Goal: Obtain resource: Download file/media

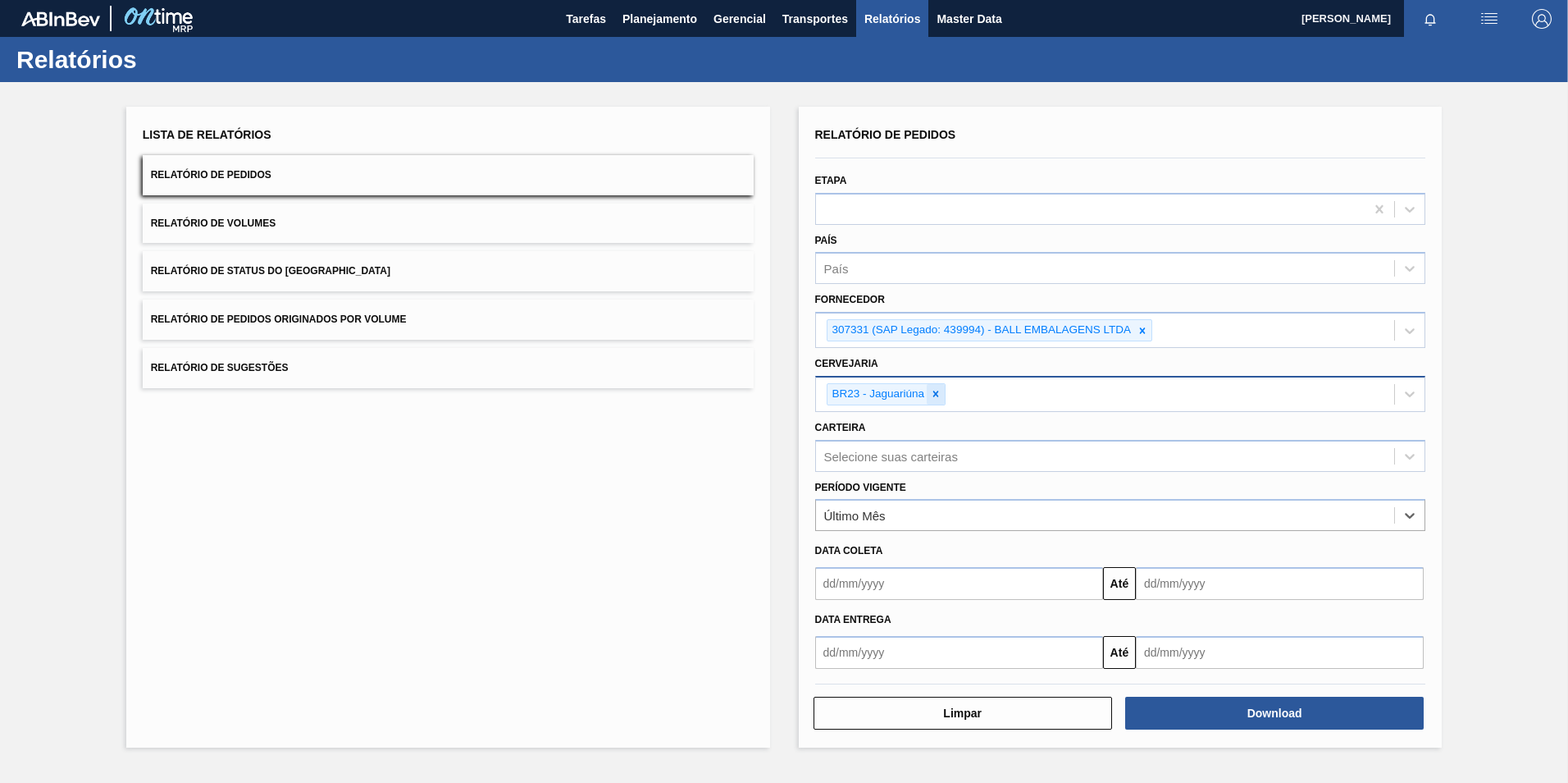
click at [936, 399] on icon at bounding box center [935, 394] width 12 height 12
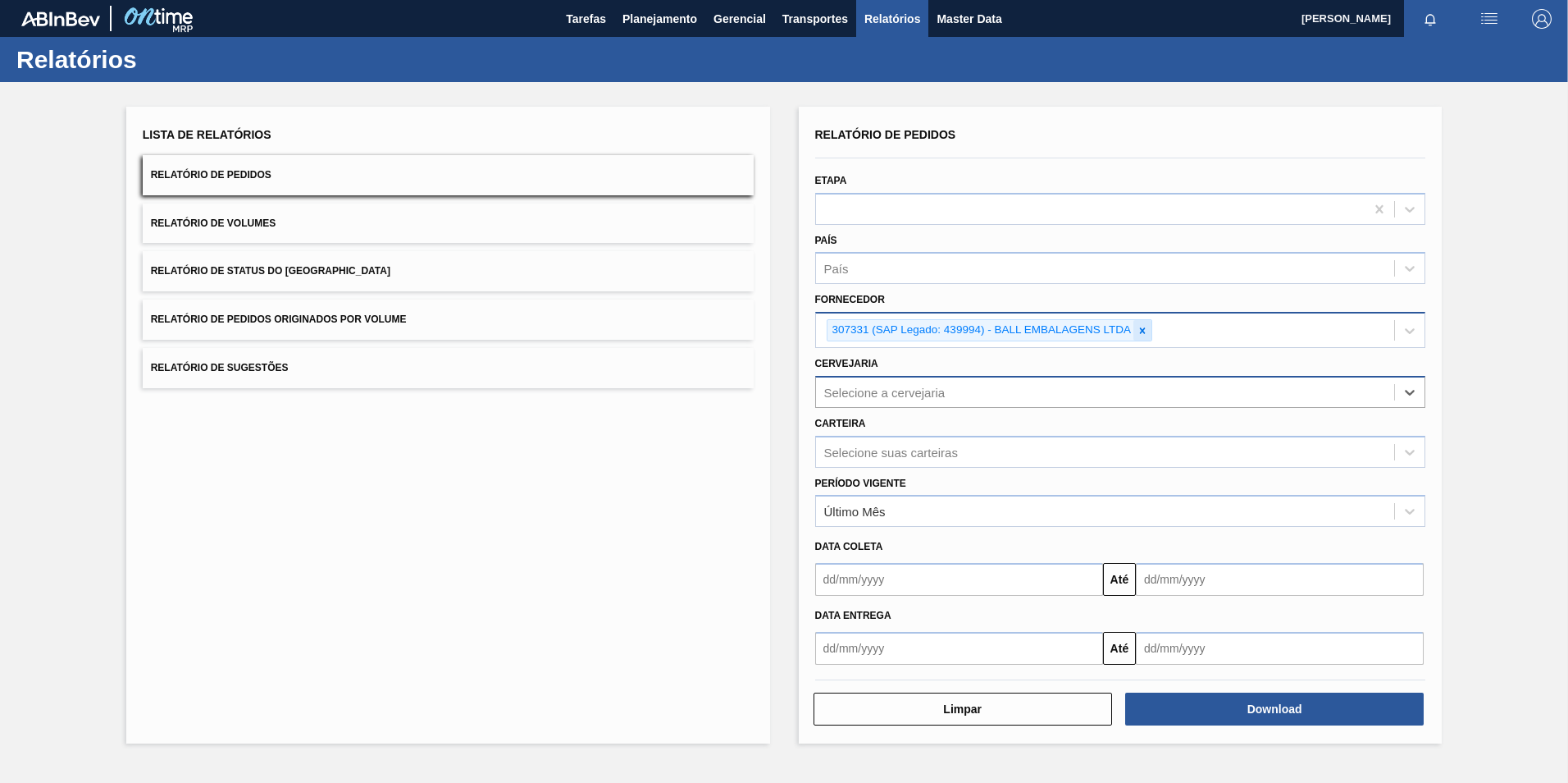
click at [1143, 328] on icon at bounding box center [1142, 330] width 12 height 12
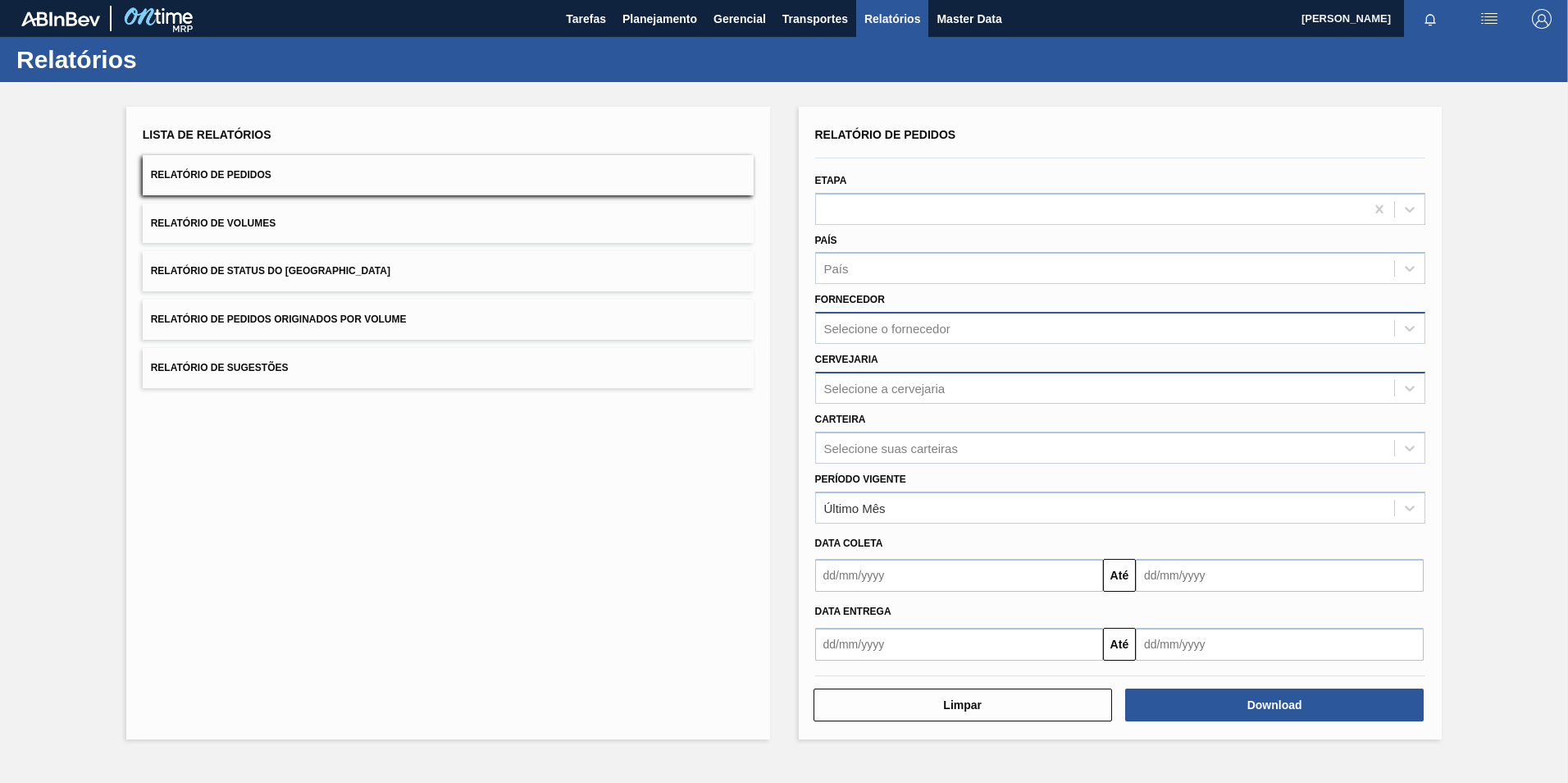
click at [877, 332] on div "Selecione o fornecedor" at bounding box center [887, 328] width 126 height 14
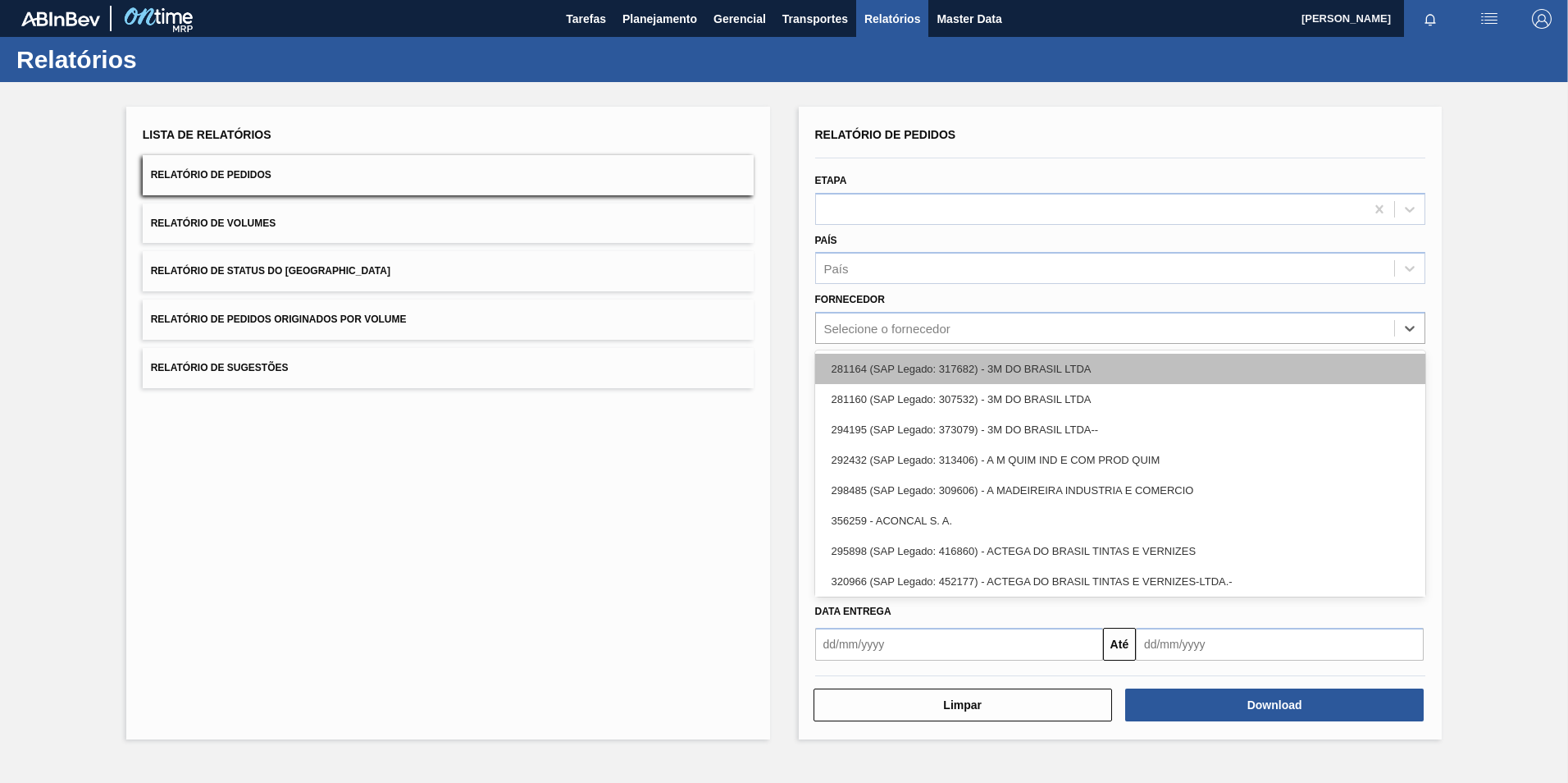
paste input "327858"
type input "327858"
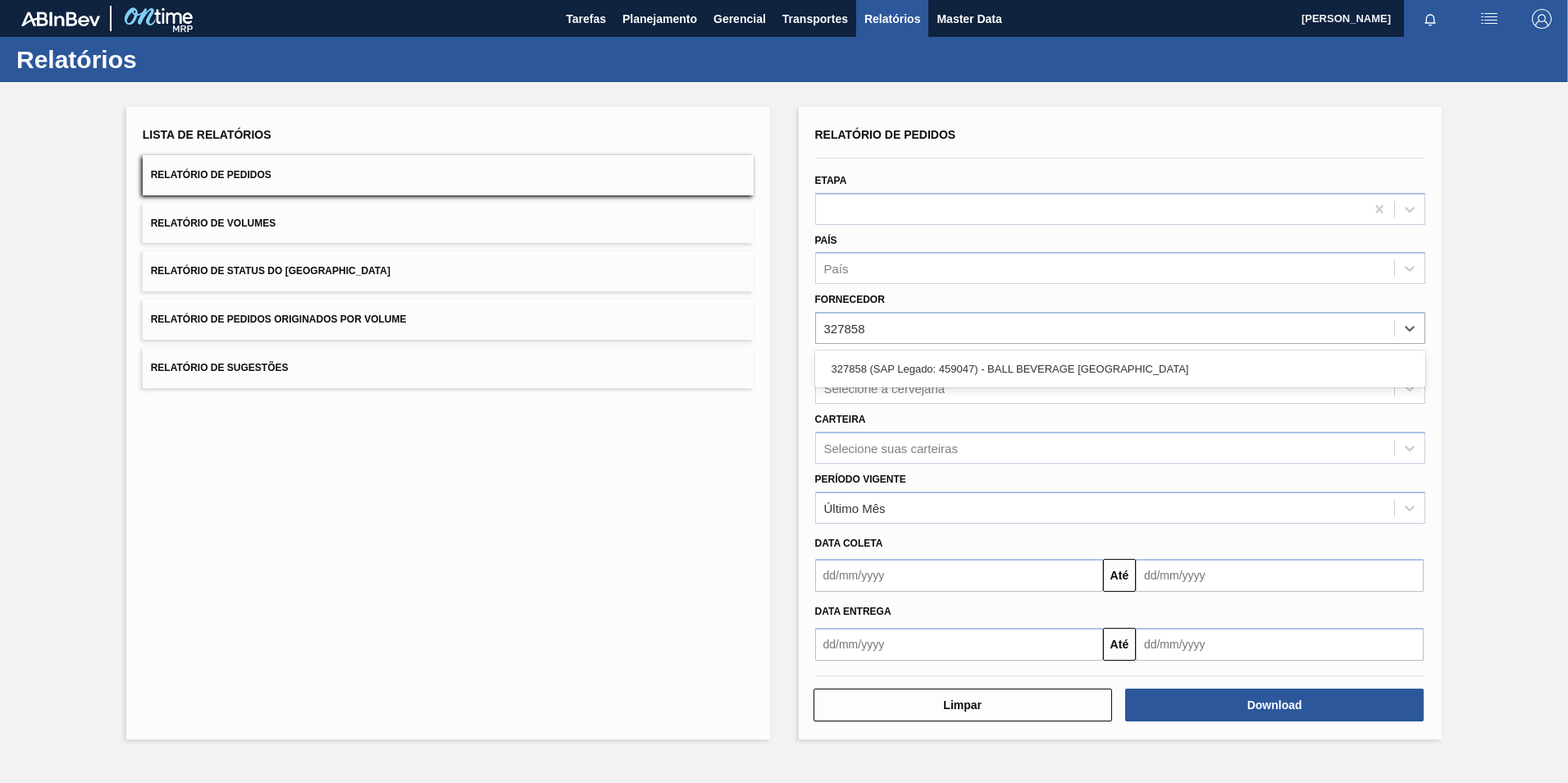
click at [874, 364] on div "327858 (SAP Legado: 459047) - BALL BEVERAGE [GEOGRAPHIC_DATA]" at bounding box center [1121, 369] width 611 height 31
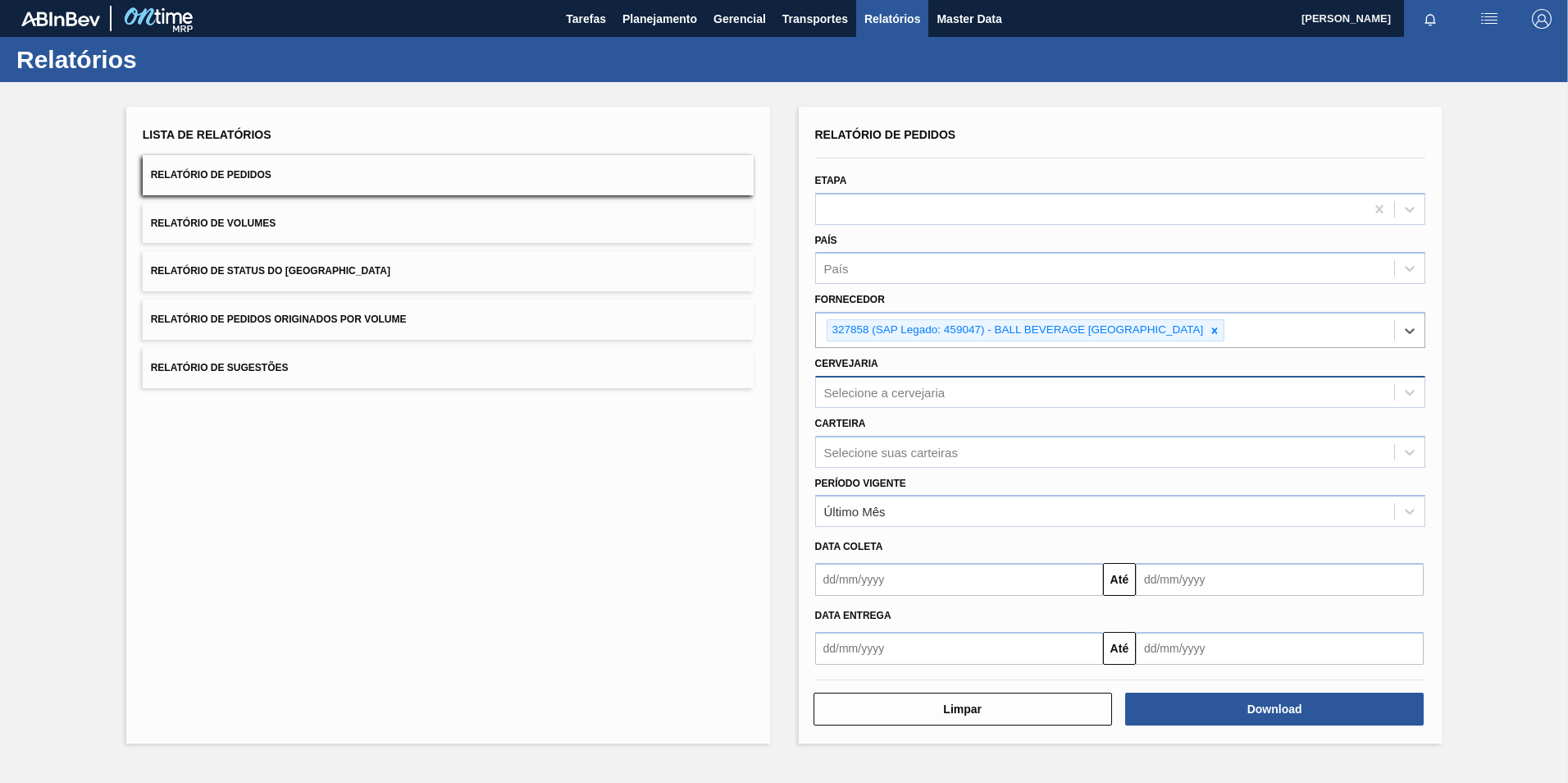
click at [866, 384] on div "Selecione a cervejaria" at bounding box center [885, 391] width 121 height 14
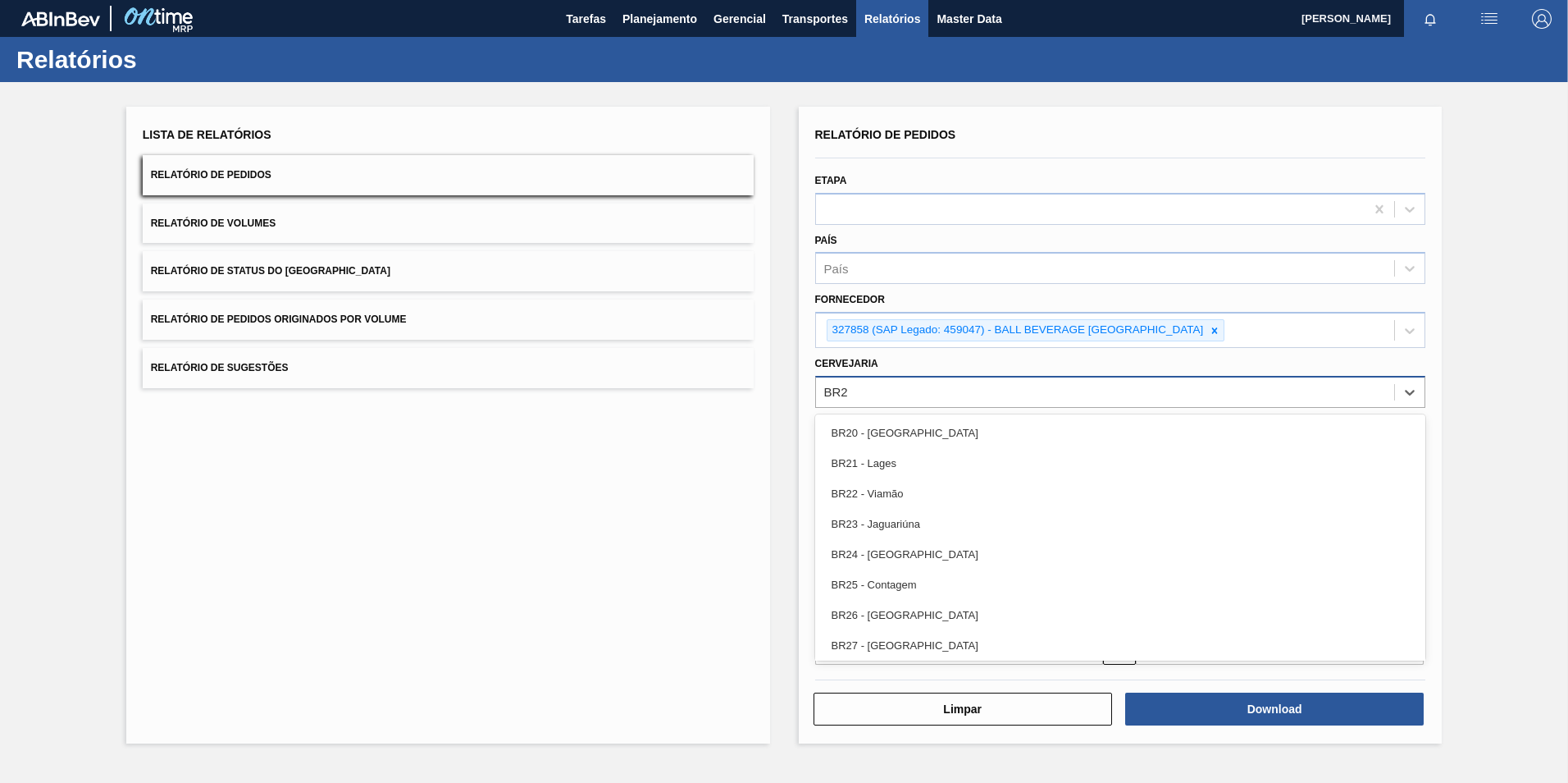
type input "BR27"
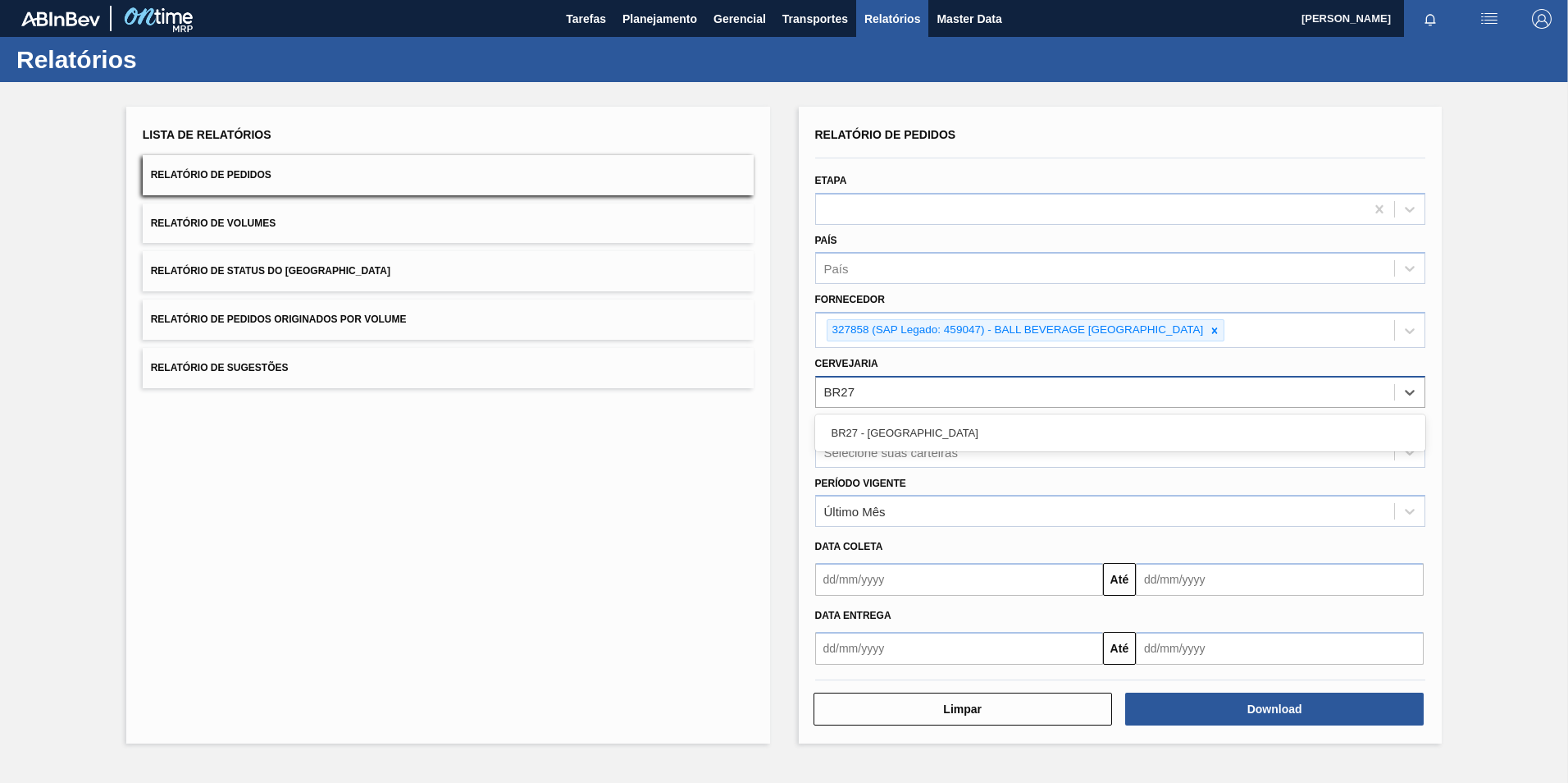
drag, startPoint x: 884, startPoint y: 432, endPoint x: 1004, endPoint y: 584, distance: 193.7
click at [884, 433] on div "BR27 - [GEOGRAPHIC_DATA]" at bounding box center [1121, 433] width 611 height 31
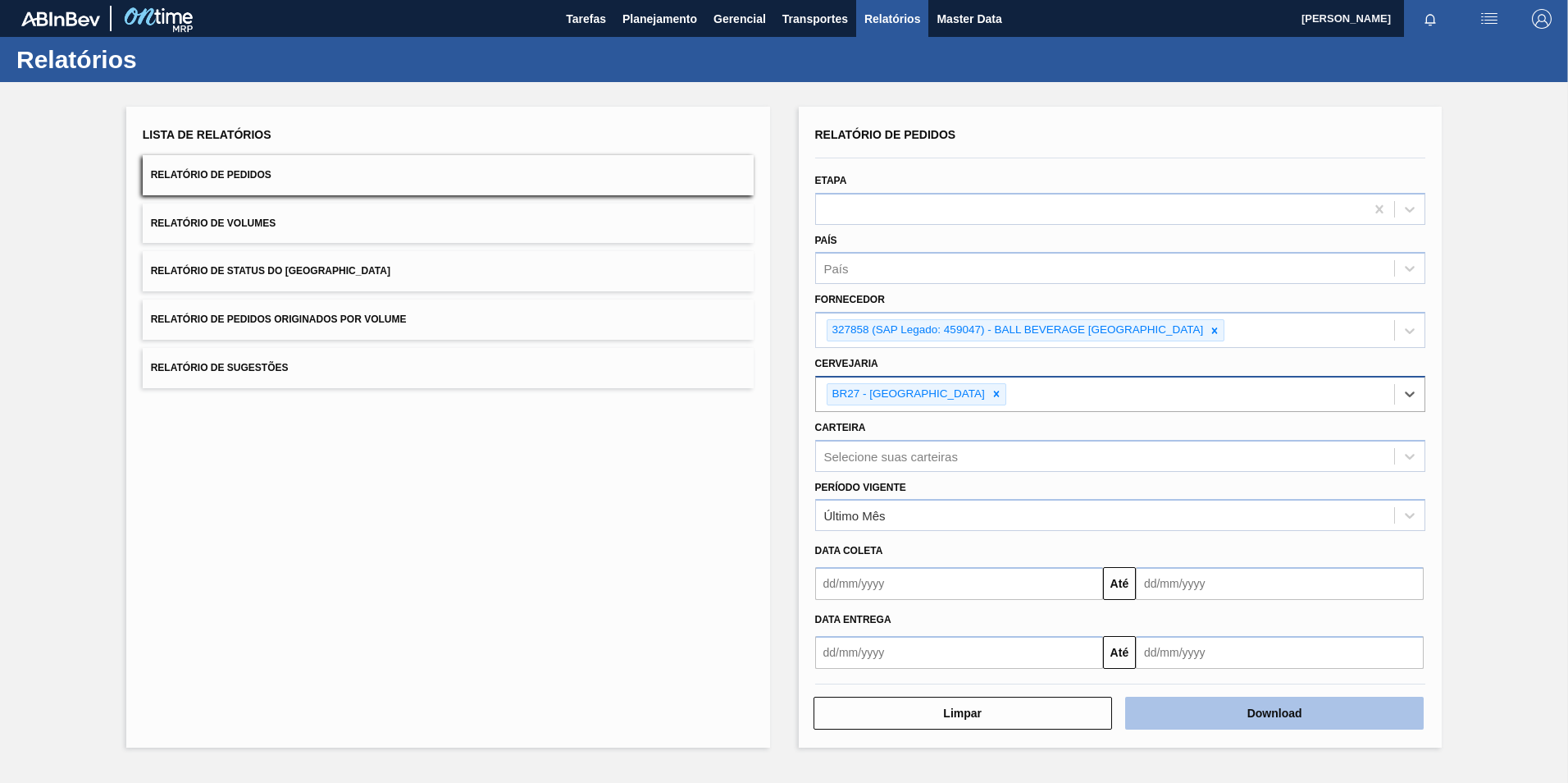
click at [1154, 710] on button "Download" at bounding box center [1275, 713] width 299 height 33
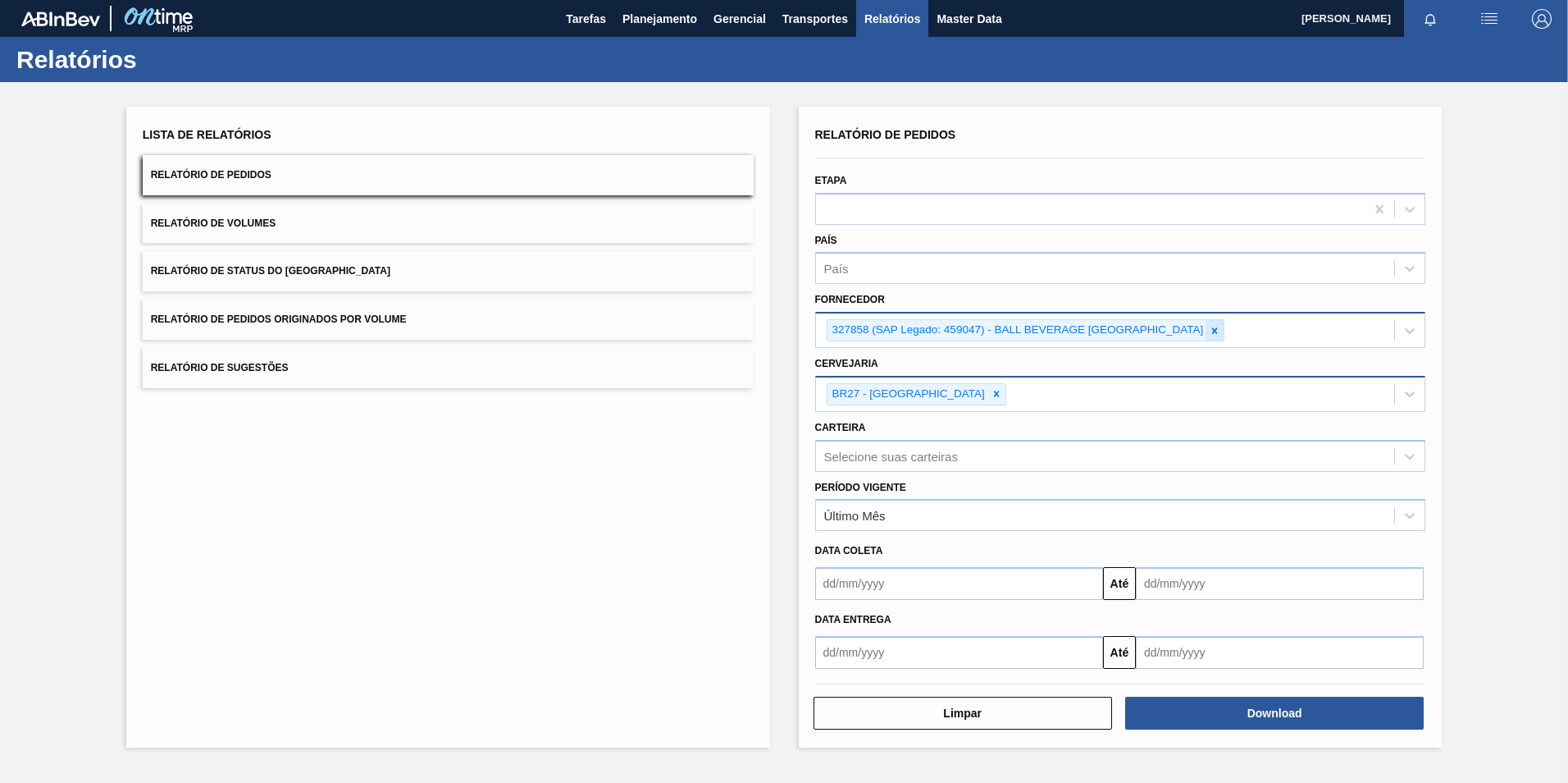
click at [1214, 333] on icon at bounding box center [1214, 330] width 12 height 12
paste input "280304"
type input "280304"
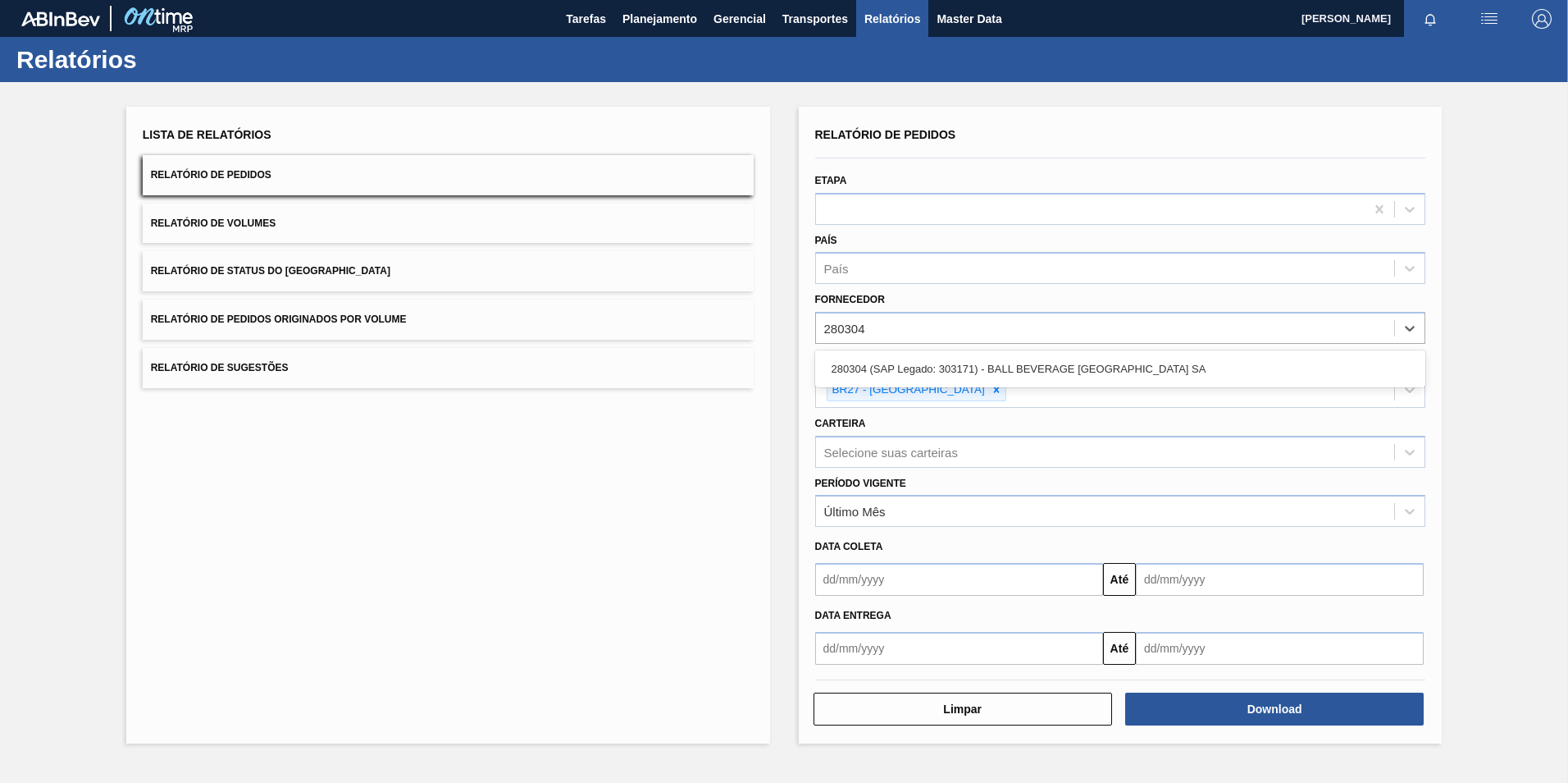
drag, startPoint x: 939, startPoint y: 355, endPoint x: 946, endPoint y: 376, distance: 22.1
click at [939, 356] on div "280304 (SAP Legado: 303171) - BALL BEVERAGE [GEOGRAPHIC_DATA] SA" at bounding box center [1121, 369] width 611 height 31
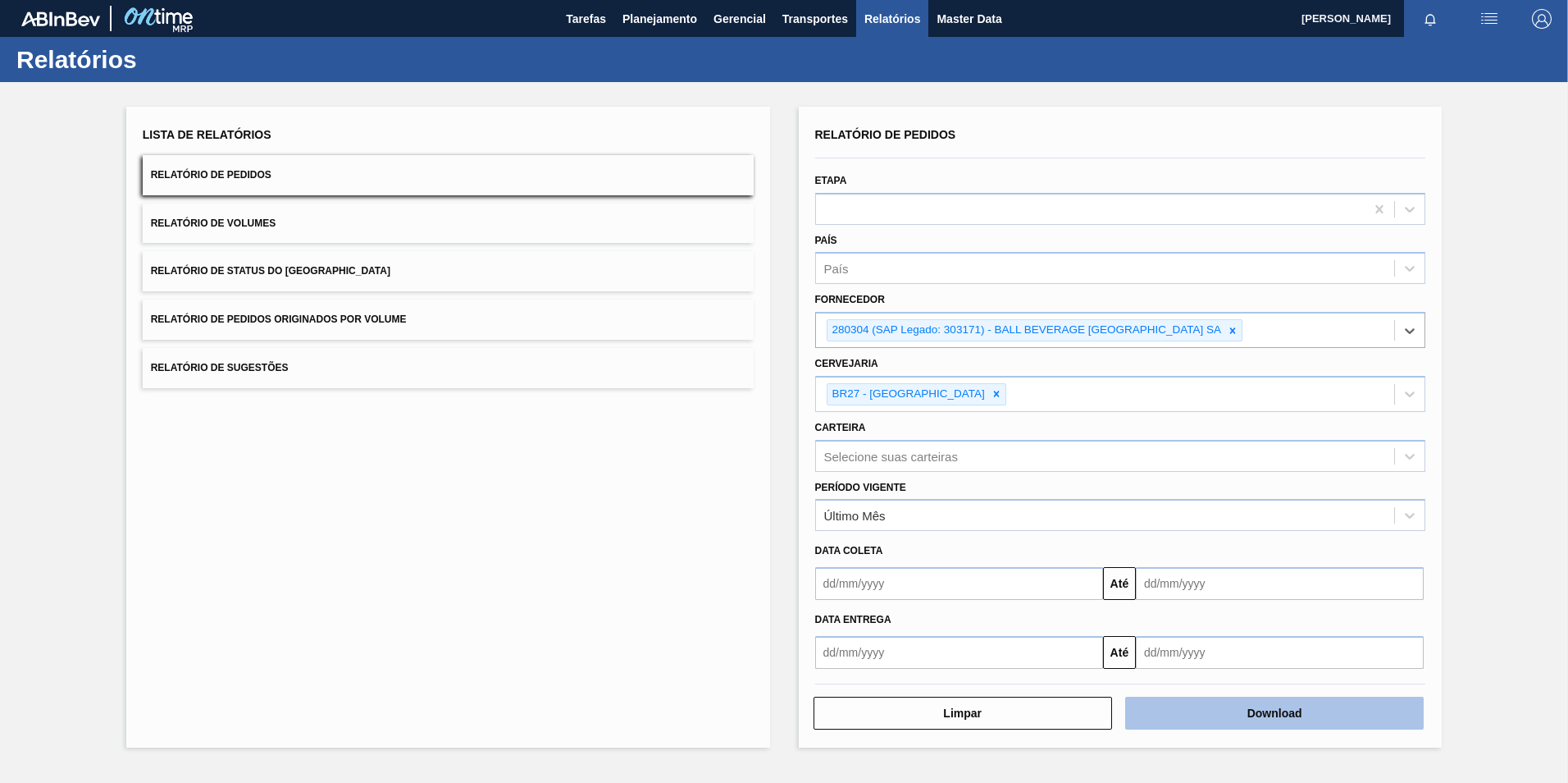
click at [1236, 709] on button "Download" at bounding box center [1275, 713] width 299 height 33
click at [1259, 712] on button "Download" at bounding box center [1275, 713] width 299 height 33
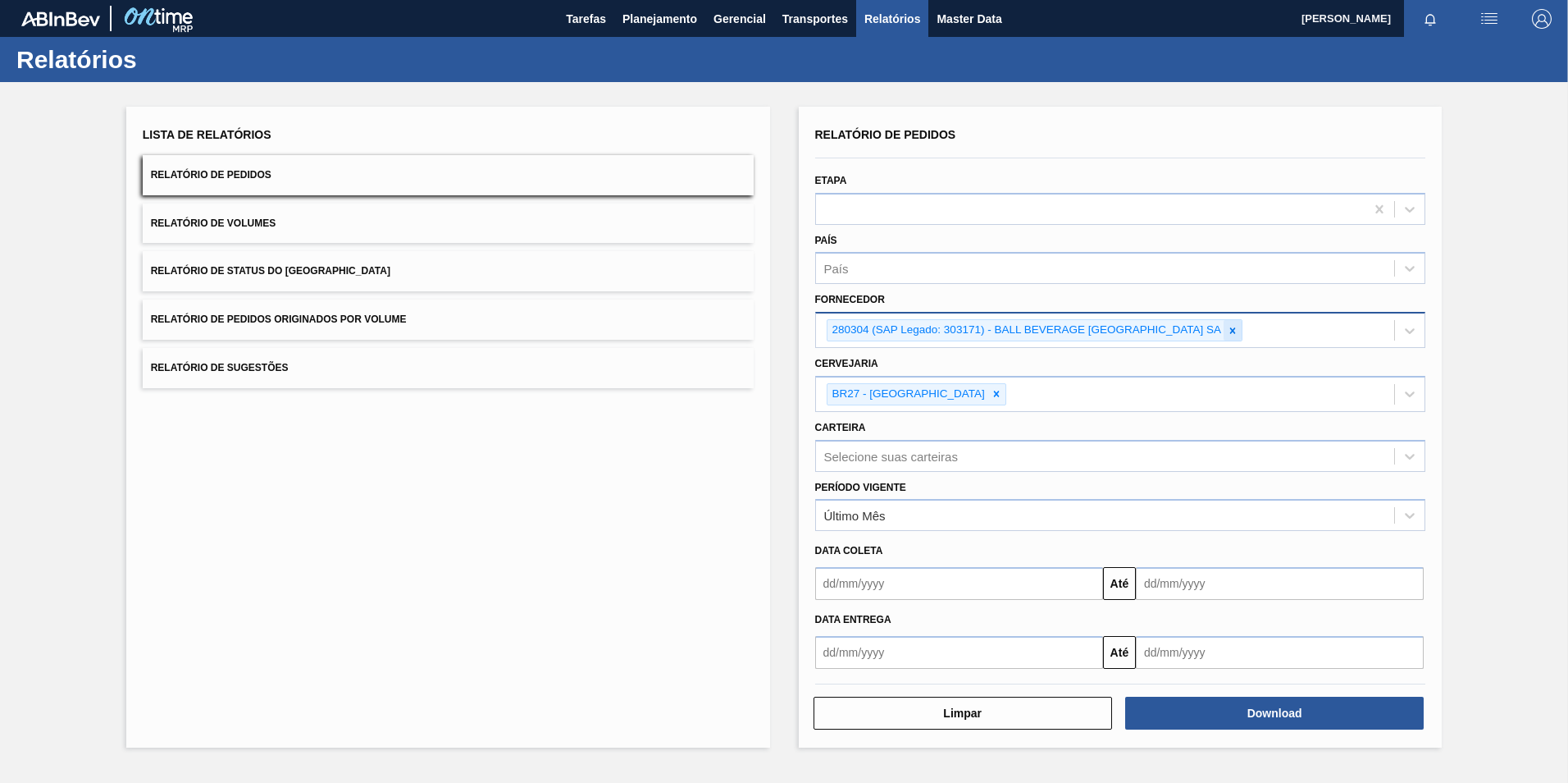
click at [1236, 330] on icon at bounding box center [1233, 330] width 6 height 6
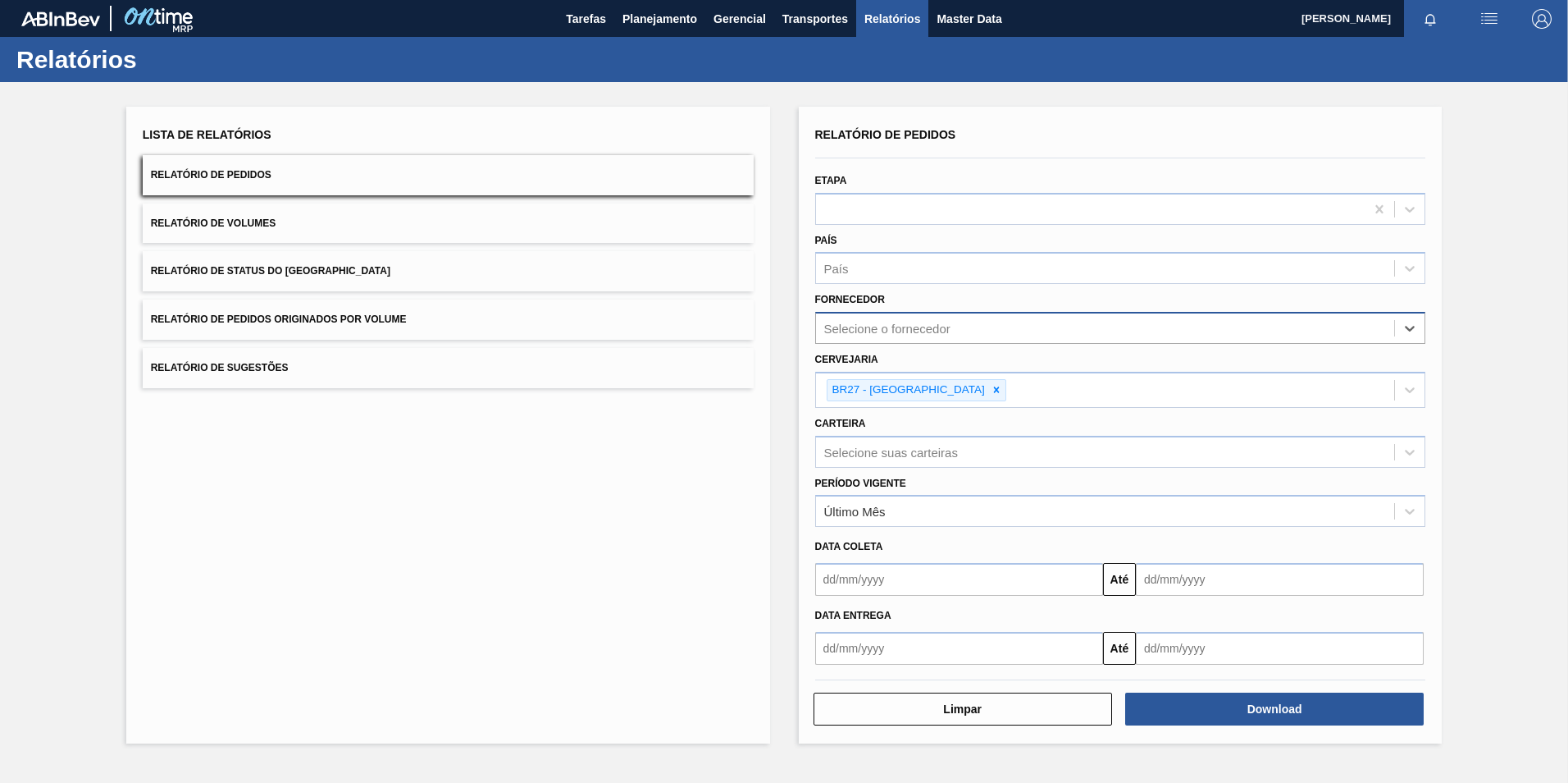
paste input "327858"
type input "327858"
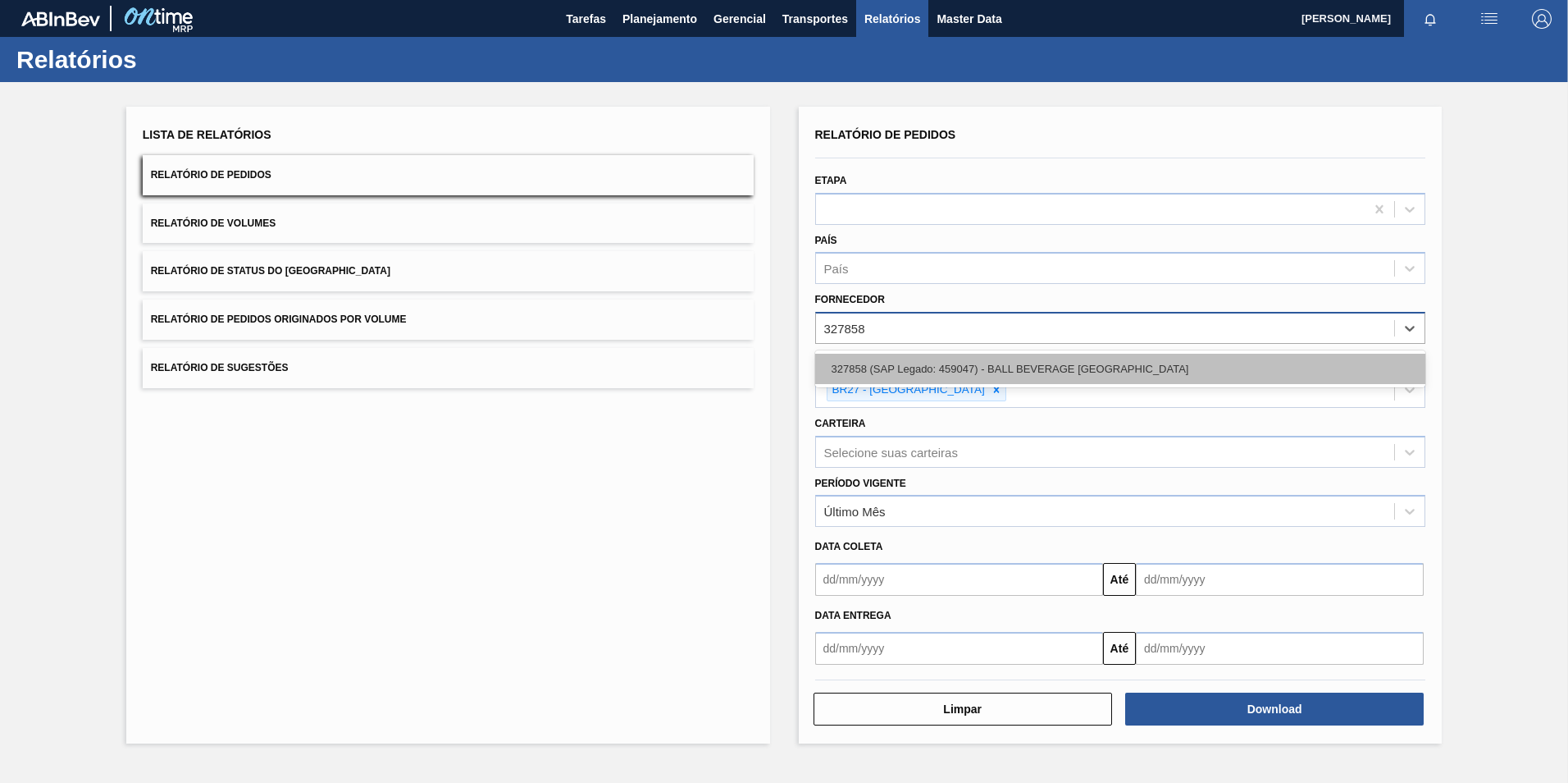
click at [865, 366] on div "327858 (SAP Legado: 459047) - BALL BEVERAGE [GEOGRAPHIC_DATA]" at bounding box center [1121, 369] width 611 height 31
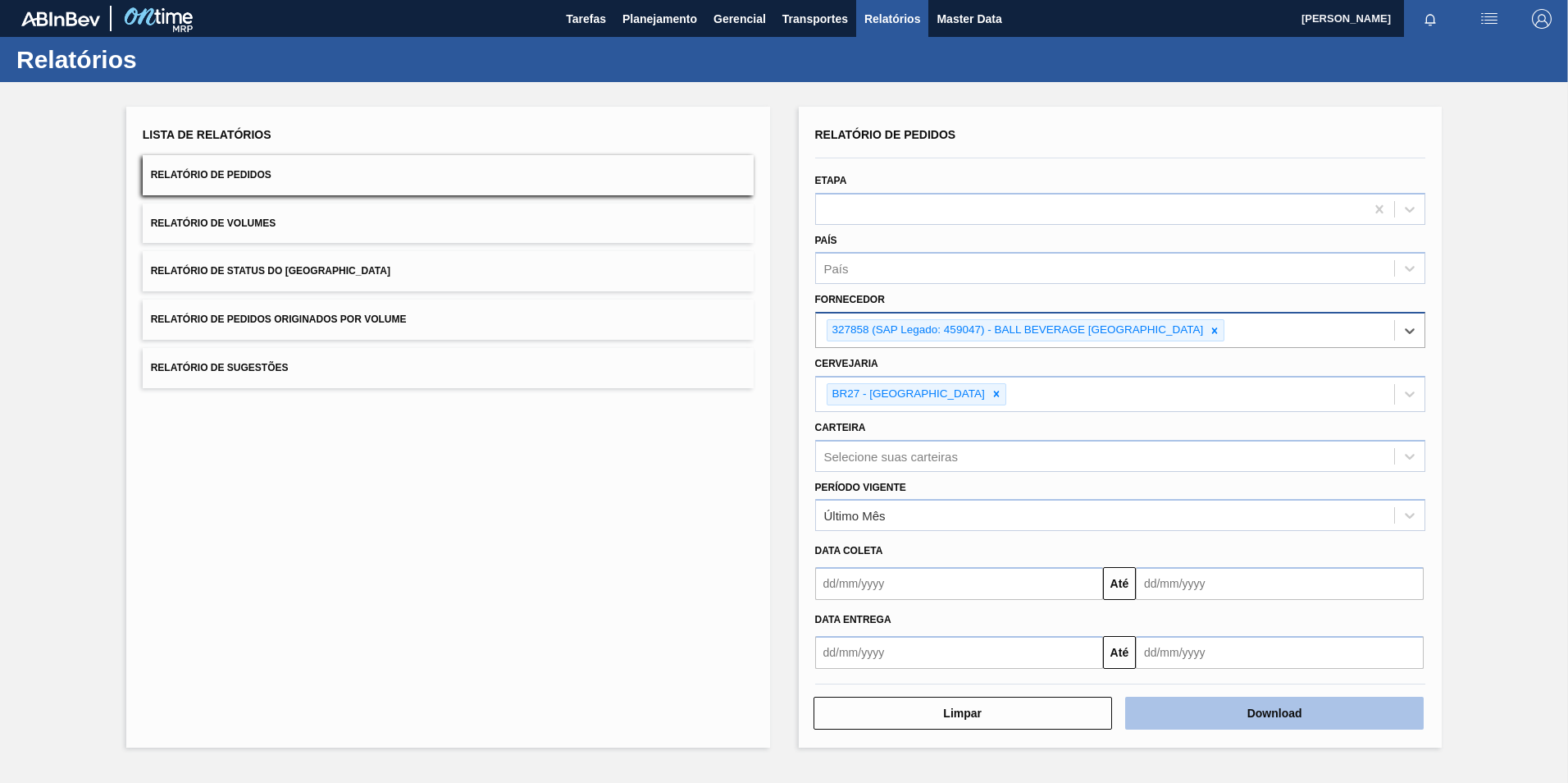
click at [1253, 712] on button "Download" at bounding box center [1275, 713] width 299 height 33
click at [1220, 332] on icon at bounding box center [1214, 330] width 12 height 12
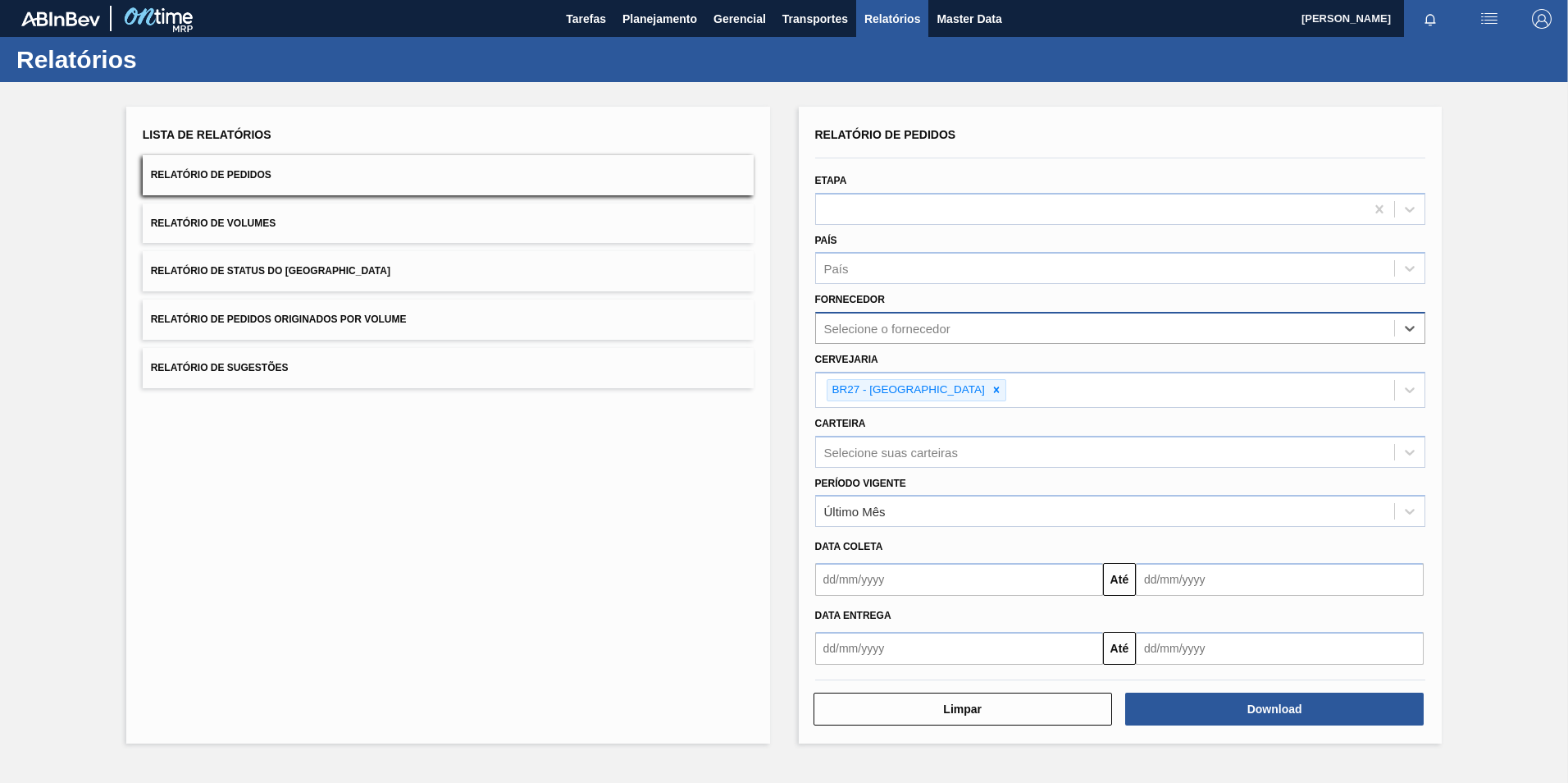
paste input "295201"
type input "295201"
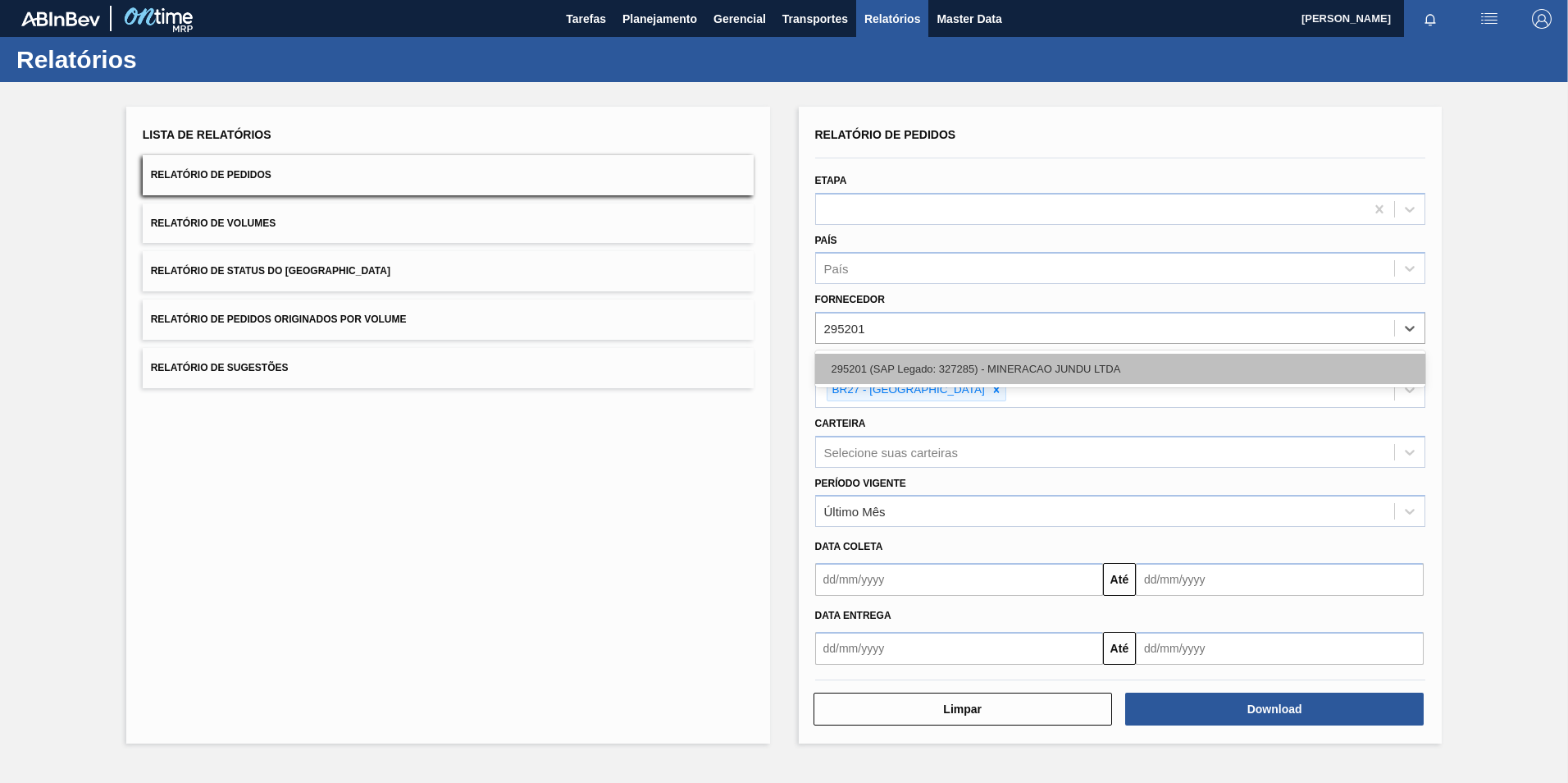
click at [902, 368] on div "295201 (SAP Legado: 327285) - MINERACAO JUNDU LTDA" at bounding box center [1121, 369] width 611 height 31
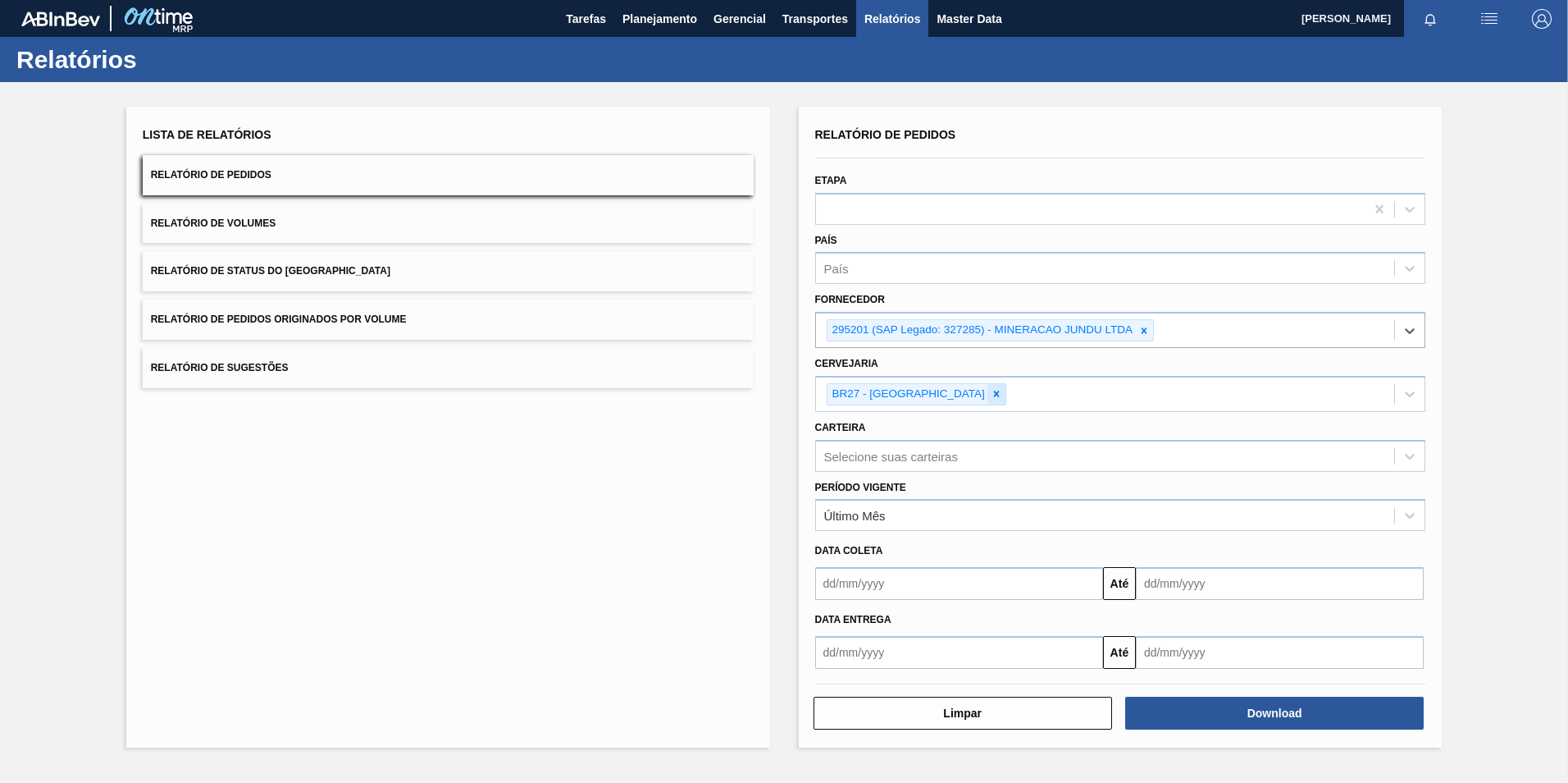
click at [949, 389] on div "BR27 - [GEOGRAPHIC_DATA]" at bounding box center [916, 394] width 179 height 22
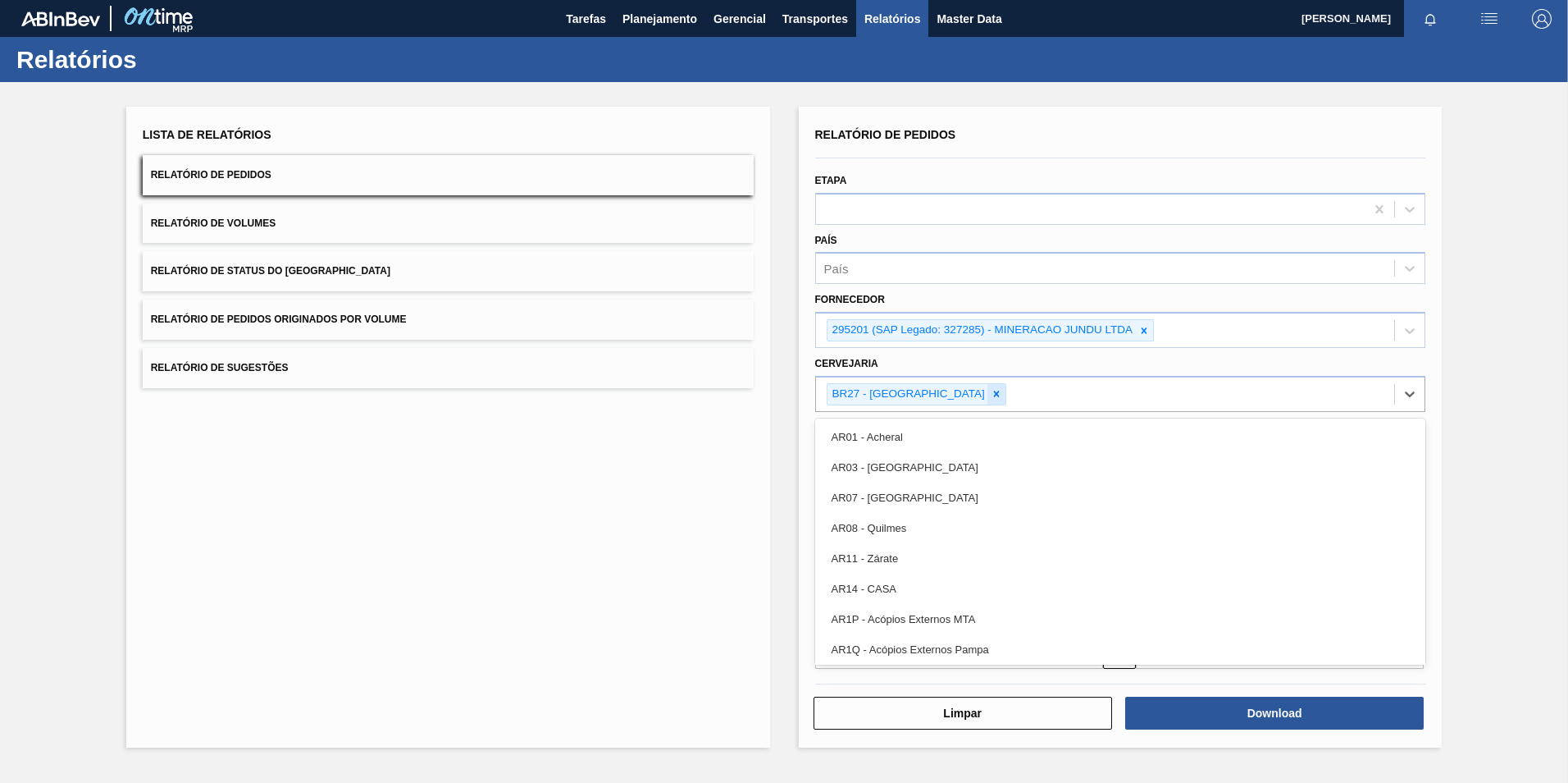
click at [991, 398] on icon at bounding box center [997, 394] width 12 height 12
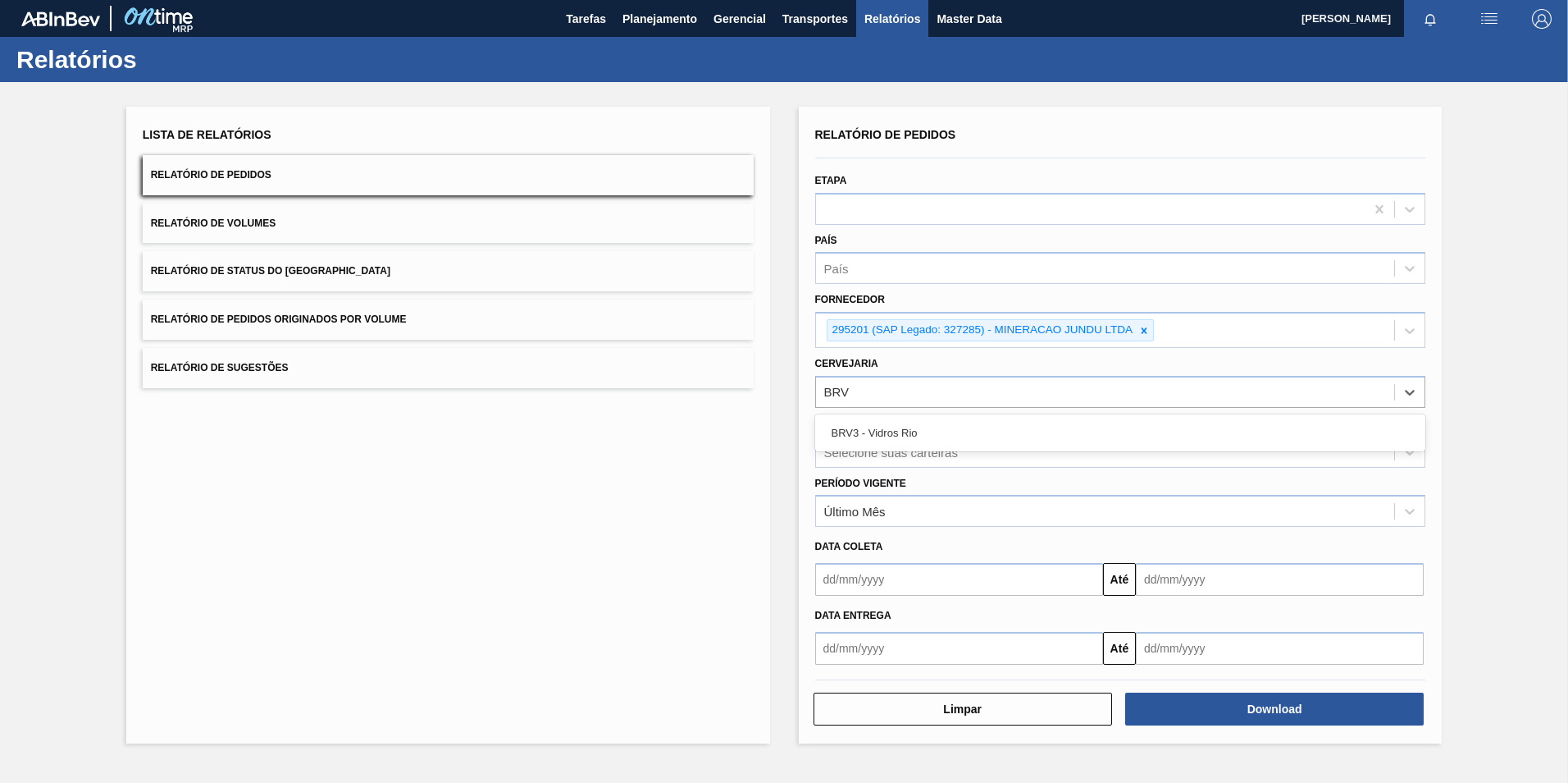
type input "BRV3"
drag, startPoint x: 927, startPoint y: 444, endPoint x: 966, endPoint y: 483, distance: 55.2
click at [927, 448] on div "BRV3 - Vidros Rio" at bounding box center [1121, 433] width 611 height 37
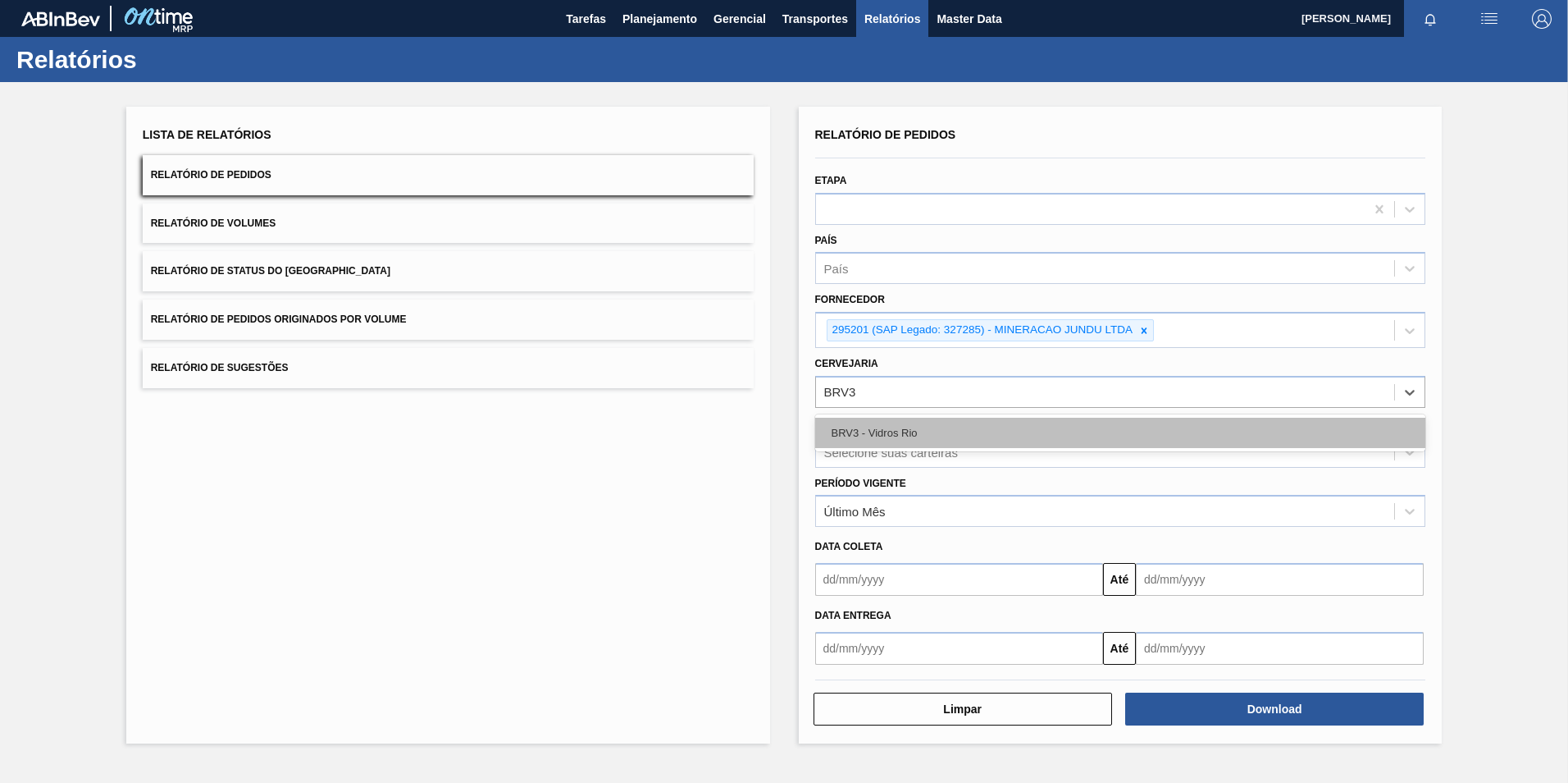
click at [940, 435] on div "BRV3 - Vidros Rio" at bounding box center [1121, 433] width 611 height 31
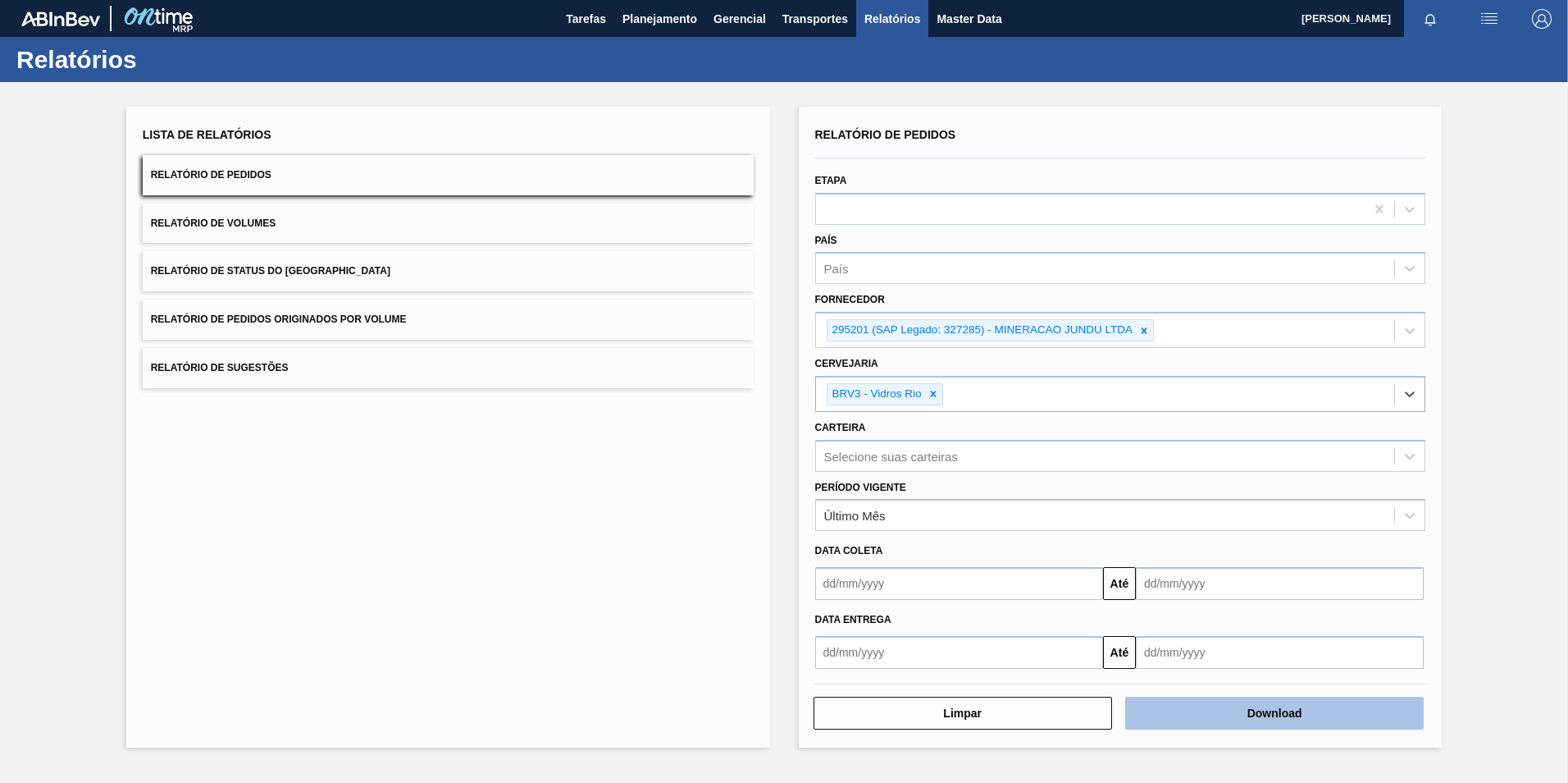
click at [1224, 716] on button "Download" at bounding box center [1275, 713] width 299 height 33
